Goal: Communication & Community: Answer question/provide support

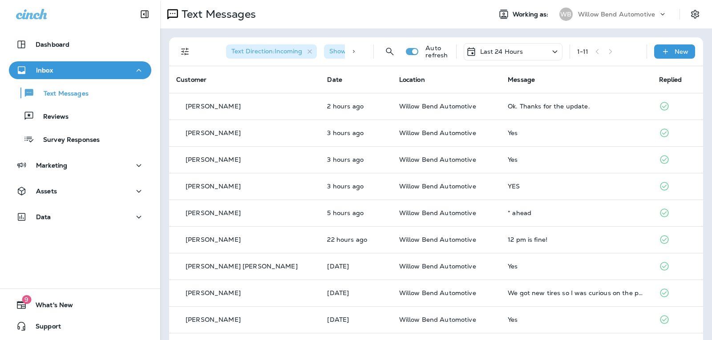
click at [488, 47] on div "Last 24 Hours" at bounding box center [494, 51] width 57 height 11
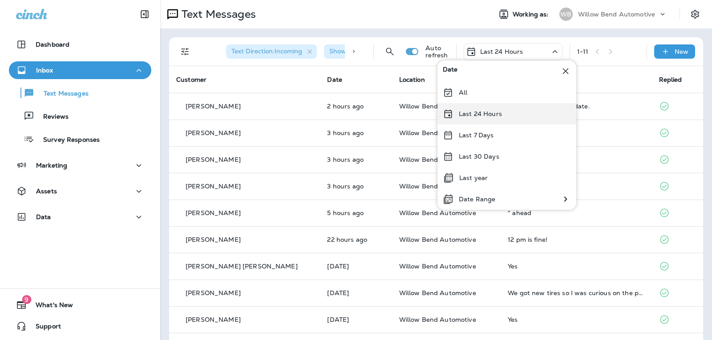
click at [483, 117] on p "Last 24 Hours" at bounding box center [480, 113] width 43 height 7
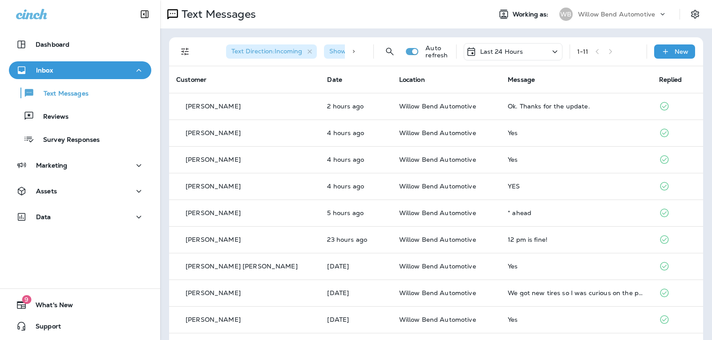
click at [519, 49] on div "Last 24 Hours" at bounding box center [513, 51] width 99 height 17
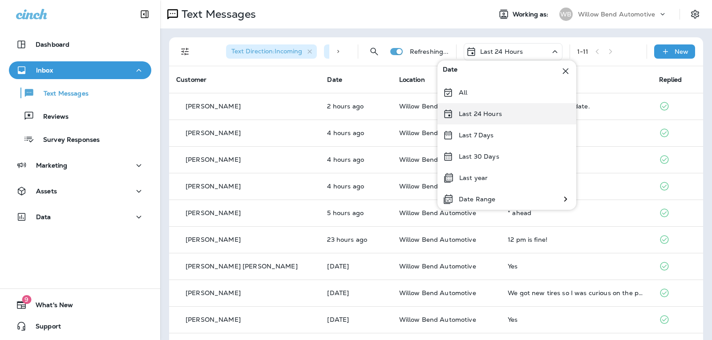
click at [498, 105] on div "Last 24 Hours" at bounding box center [506, 113] width 139 height 21
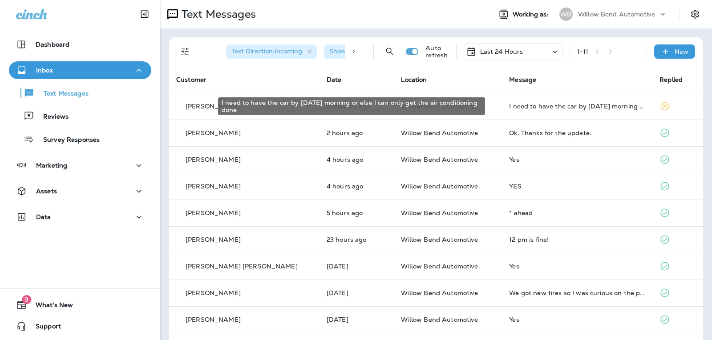
click at [580, 108] on div "I need to have the car by [DATE] morning or else I can only get the air conditi…" at bounding box center [577, 106] width 136 height 7
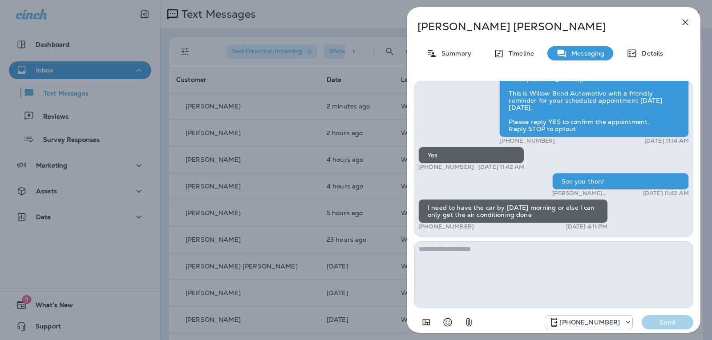
click at [490, 262] on textarea at bounding box center [553, 275] width 279 height 67
type textarea "*"
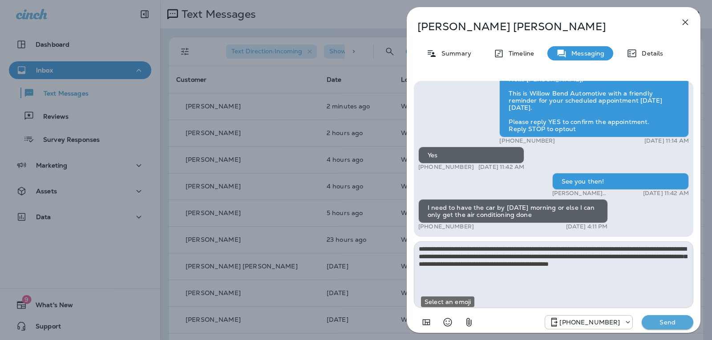
click at [451, 322] on icon "Select an emoji" at bounding box center [447, 322] width 11 height 11
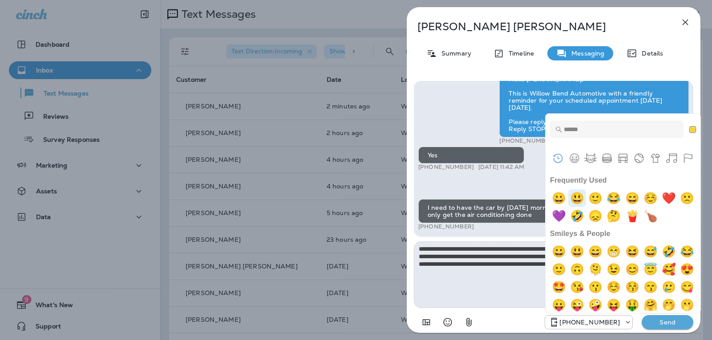
click at [583, 198] on img "smiley" at bounding box center [577, 199] width 18 height 18
type textarea "**********"
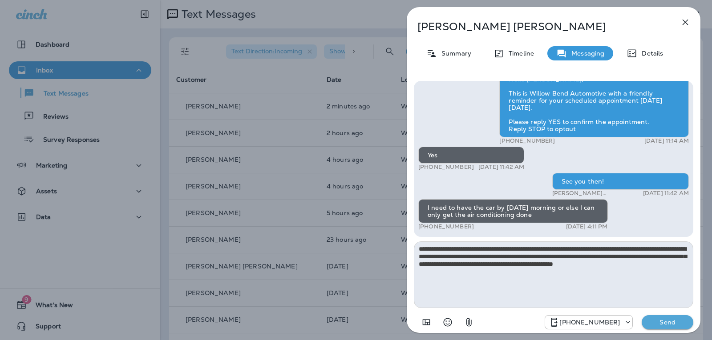
click at [663, 317] on button "Send" at bounding box center [668, 323] width 52 height 14
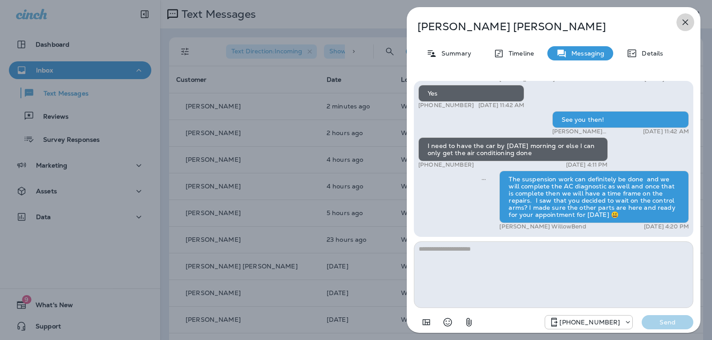
click at [687, 21] on icon "button" at bounding box center [685, 22] width 11 height 11
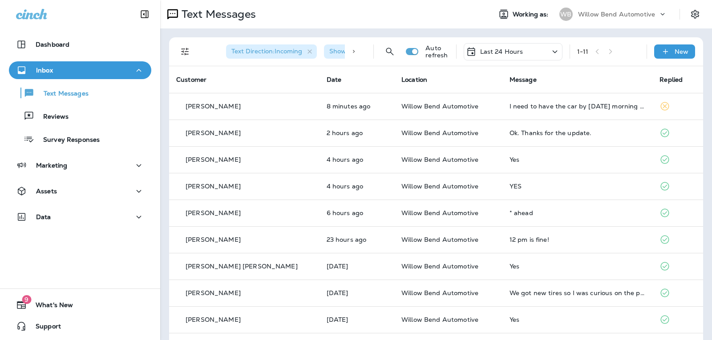
click at [497, 53] on p "Last 24 Hours" at bounding box center [501, 51] width 43 height 7
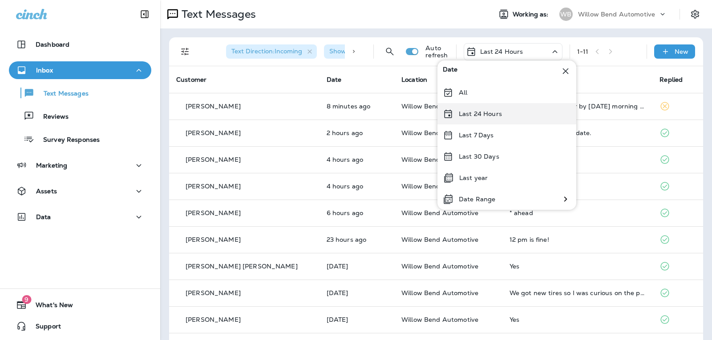
click at [482, 118] on div "Last 24 Hours" at bounding box center [506, 113] width 139 height 21
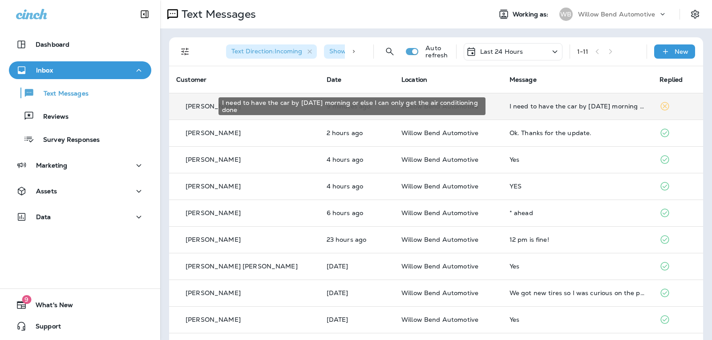
click at [528, 108] on div "I need to have the car by [DATE] morning or else I can only get the air conditi…" at bounding box center [578, 106] width 136 height 7
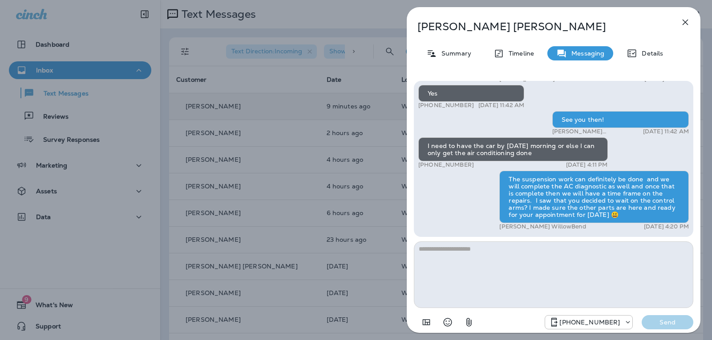
click at [684, 22] on icon "button" at bounding box center [685, 22] width 11 height 11
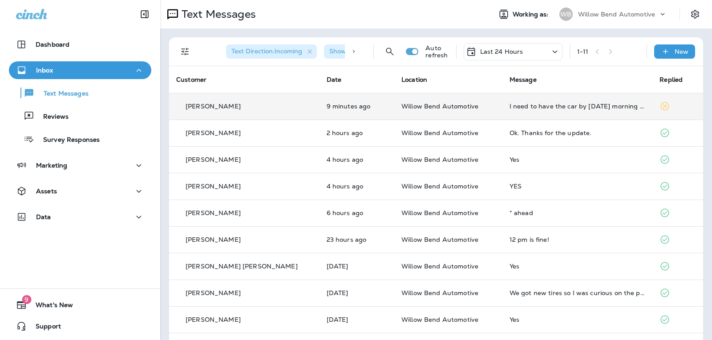
click at [524, 49] on div "Last 24 Hours" at bounding box center [513, 51] width 99 height 17
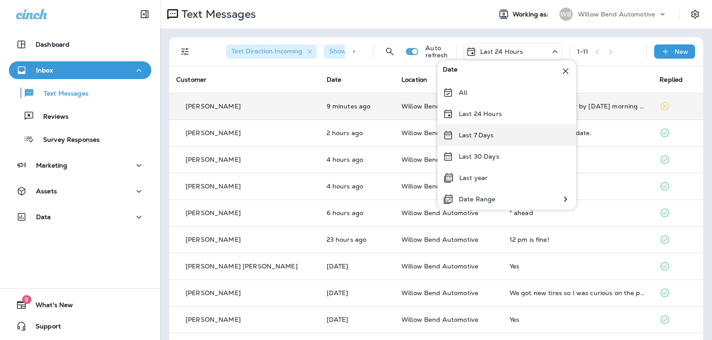
click at [501, 133] on div "Last 7 Days" at bounding box center [506, 135] width 139 height 21
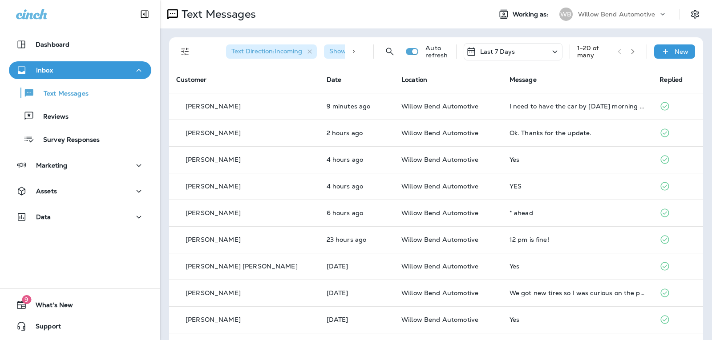
click at [518, 49] on div "Last 7 Days" at bounding box center [513, 51] width 99 height 17
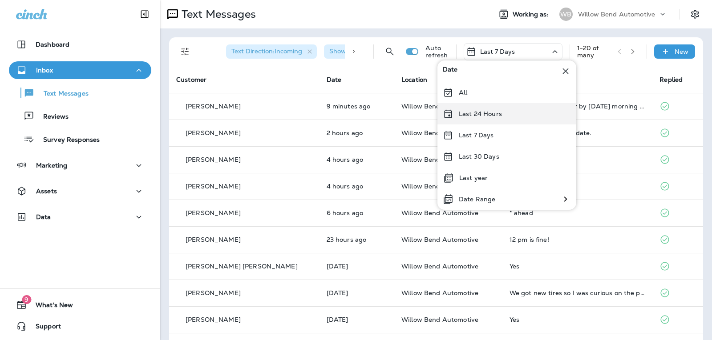
click at [509, 110] on div "Last 24 Hours" at bounding box center [506, 113] width 139 height 21
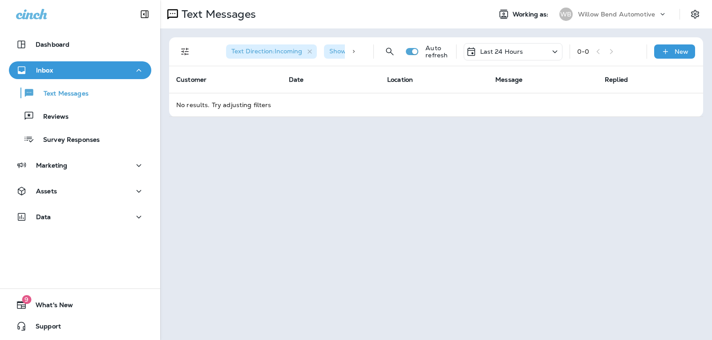
click at [490, 58] on div "Last 24 Hours" at bounding box center [513, 51] width 99 height 17
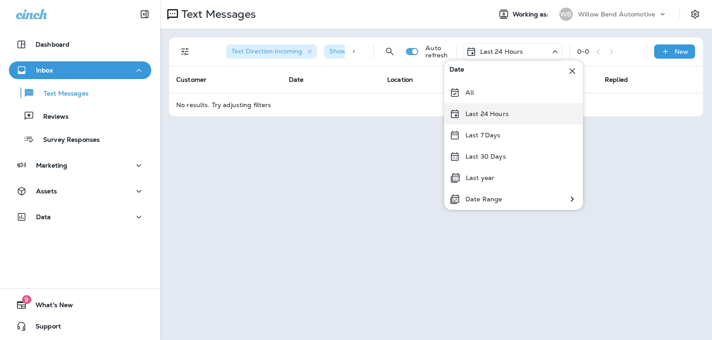
click at [489, 114] on p "Last 24 Hours" at bounding box center [486, 113] width 43 height 7
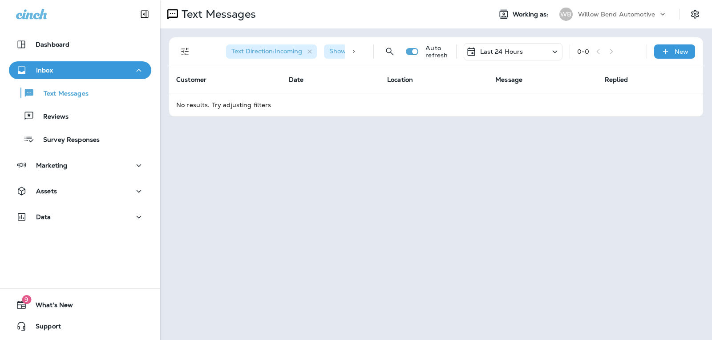
click at [512, 46] on div "Last 24 Hours" at bounding box center [513, 51] width 99 height 17
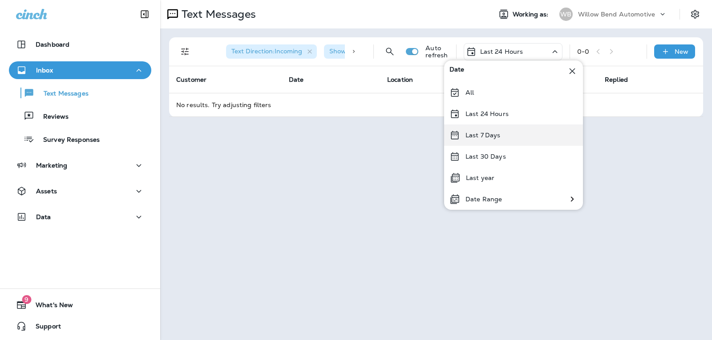
click at [486, 132] on p "Last 7 Days" at bounding box center [482, 135] width 35 height 7
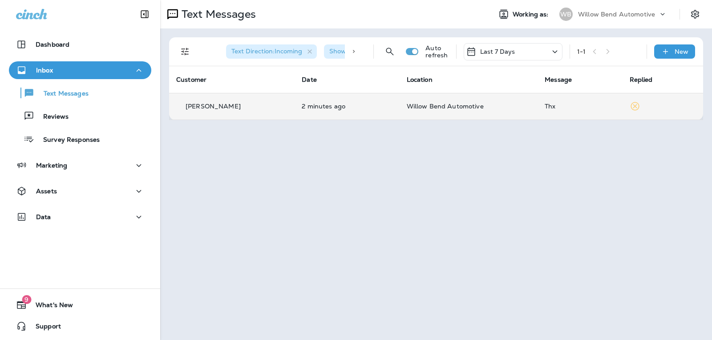
click at [564, 101] on td "Thx" at bounding box center [580, 106] width 85 height 27
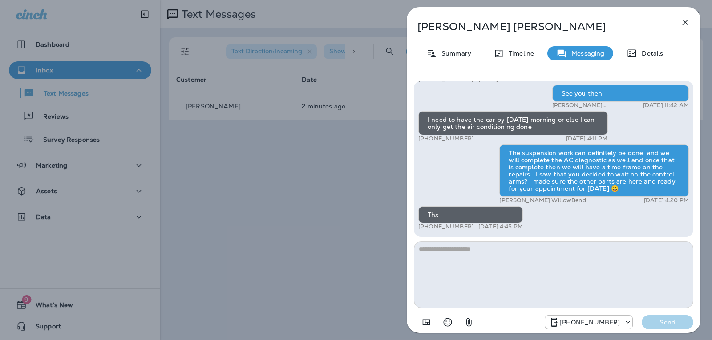
click at [446, 253] on textarea at bounding box center [553, 275] width 279 height 67
type textarea "**********"
click at [661, 322] on p "Send" at bounding box center [667, 323] width 37 height 8
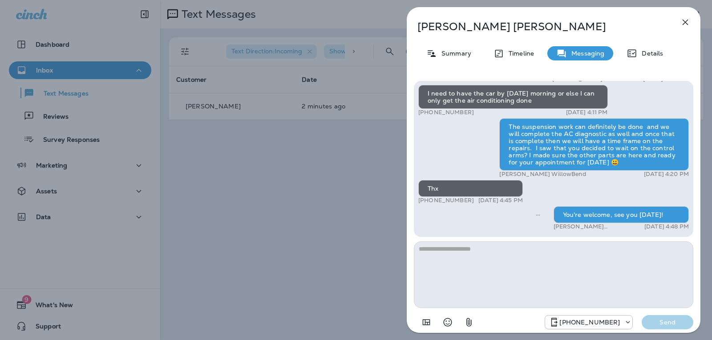
click at [685, 25] on icon "button" at bounding box center [685, 22] width 11 height 11
